Goal: Task Accomplishment & Management: Use online tool/utility

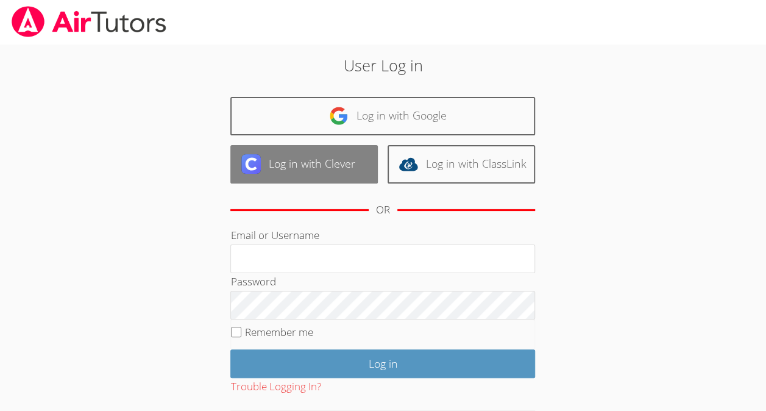
click at [315, 166] on link "Log in with Clever" at bounding box center [303, 164] width 147 height 38
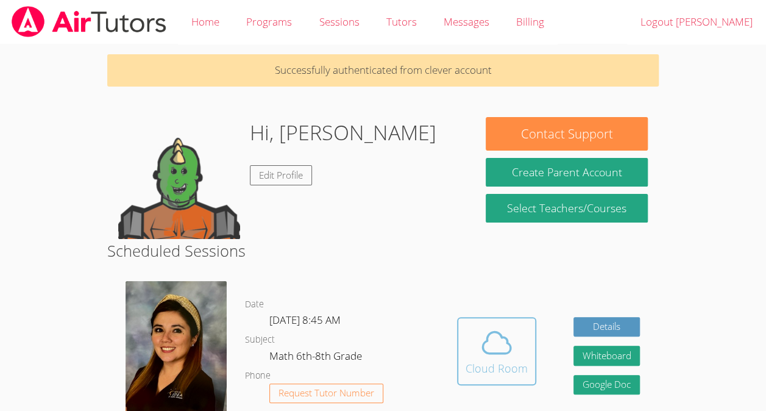
click at [503, 346] on icon at bounding box center [497, 342] width 34 height 34
click at [523, 335] on span at bounding box center [497, 342] width 62 height 34
click at [507, 357] on icon at bounding box center [497, 342] width 34 height 34
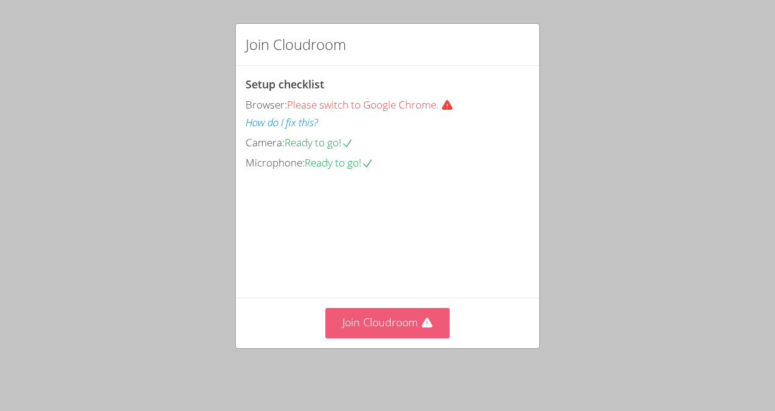
click at [372, 338] on button "Join Cloudroom" at bounding box center [387, 323] width 125 height 30
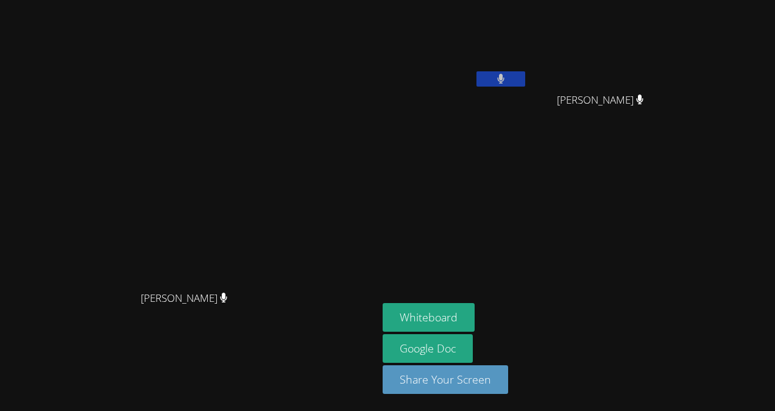
click at [525, 73] on button at bounding box center [501, 78] width 49 height 15
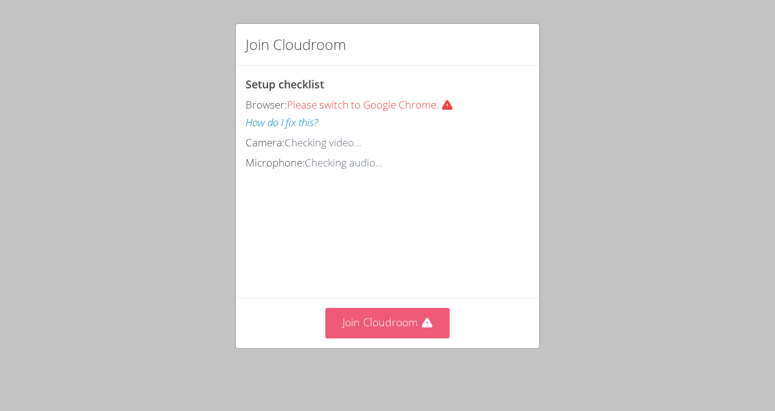
click at [400, 319] on button "Join Cloudroom" at bounding box center [387, 323] width 125 height 30
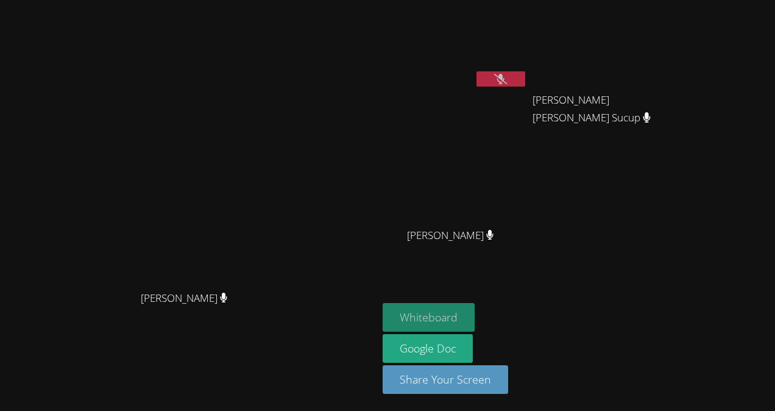
click at [475, 321] on button "Whiteboard" at bounding box center [429, 317] width 92 height 29
